Goal: Transaction & Acquisition: Book appointment/travel/reservation

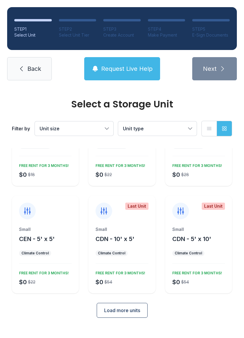
scroll to position [52, 0]
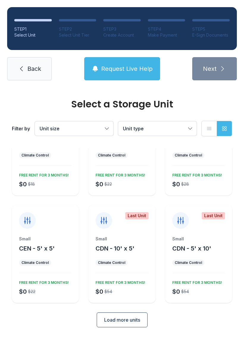
click at [94, 130] on span "Unit size" at bounding box center [71, 128] width 63 height 7
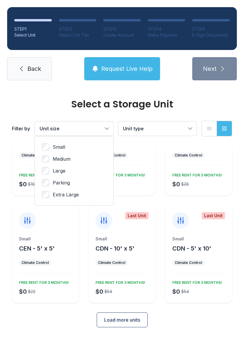
click at [66, 172] on label "Large" at bounding box center [74, 170] width 64 height 7
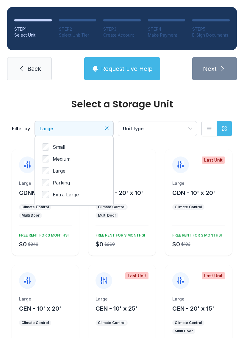
scroll to position [-15, 0]
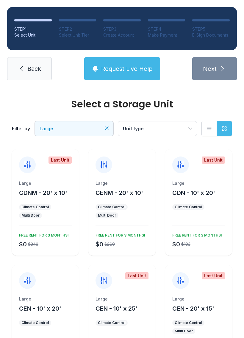
click at [108, 109] on div "Select a Storage Unit" at bounding box center [122, 104] width 220 height 10
click at [107, 127] on div "Filter by Large Unit type List view Grid view" at bounding box center [122, 128] width 220 height 39
click at [109, 127] on div "Filter by Large Unit type List view Grid view" at bounding box center [122, 128] width 220 height 39
click at [106, 109] on div "Select a Storage Unit" at bounding box center [122, 104] width 220 height 10
click at [101, 109] on div "Select a Storage Unit" at bounding box center [122, 104] width 220 height 10
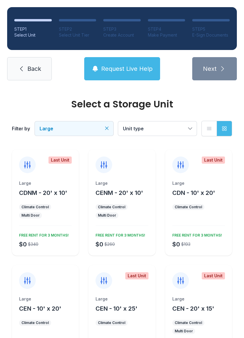
click at [106, 126] on div "Filter by Large Unit type List view Grid view" at bounding box center [122, 128] width 220 height 39
click at [34, 77] on link "Back" at bounding box center [29, 68] width 45 height 23
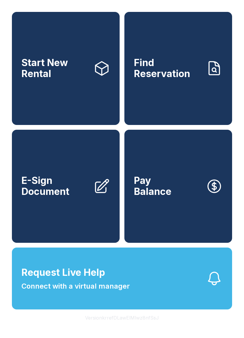
click at [74, 89] on link "Start New Rental" at bounding box center [66, 68] width 108 height 113
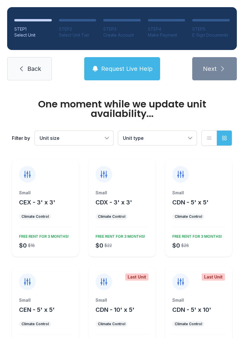
click at [96, 132] on button "Unit size" at bounding box center [74, 138] width 79 height 14
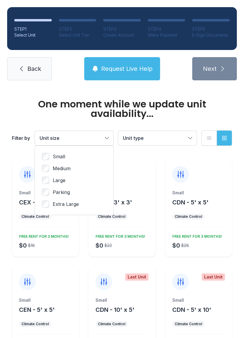
click at [64, 169] on span "Medium" at bounding box center [62, 168] width 18 height 7
